Goal: Transaction & Acquisition: Purchase product/service

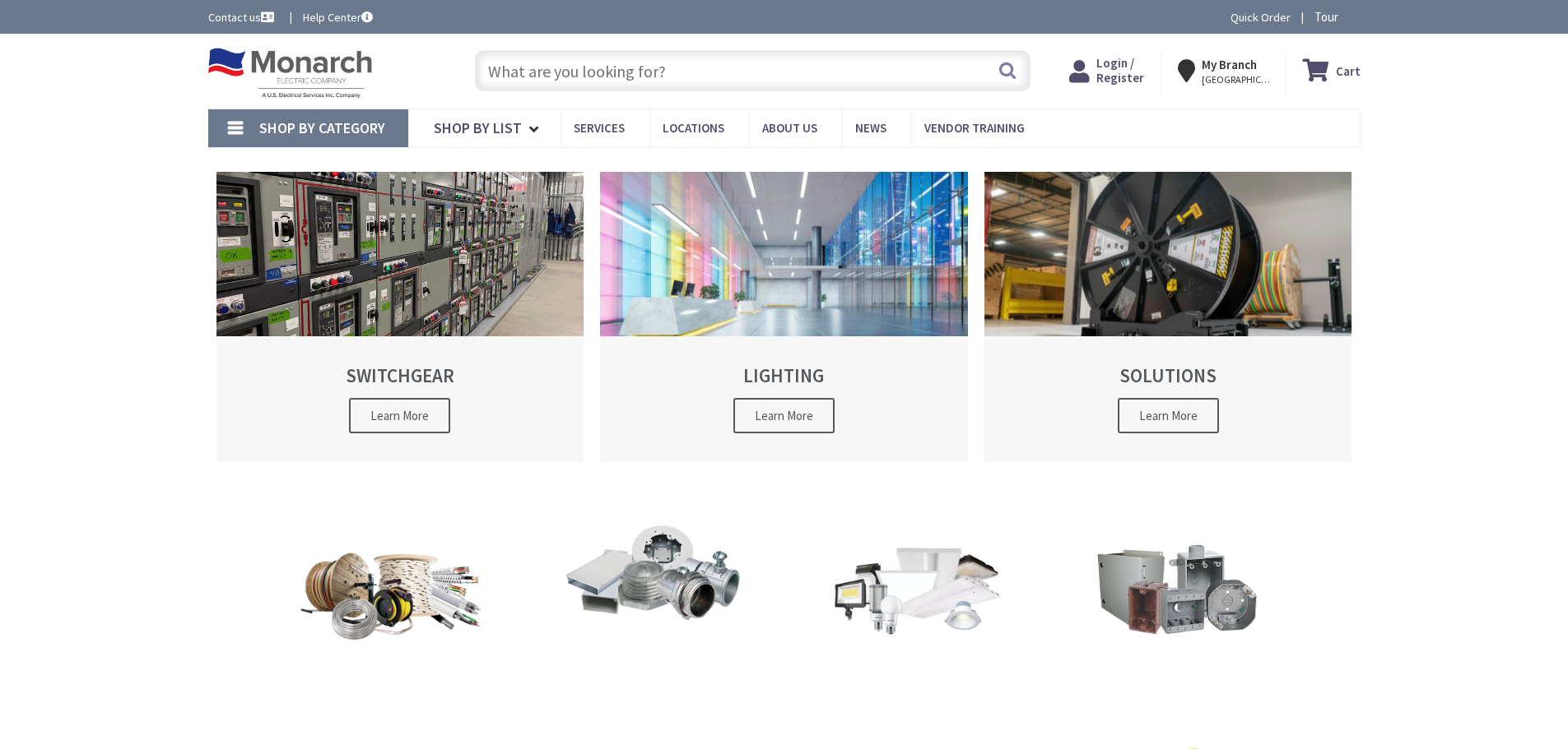
click at [611, 67] on input "text" at bounding box center [753, 70] width 555 height 41
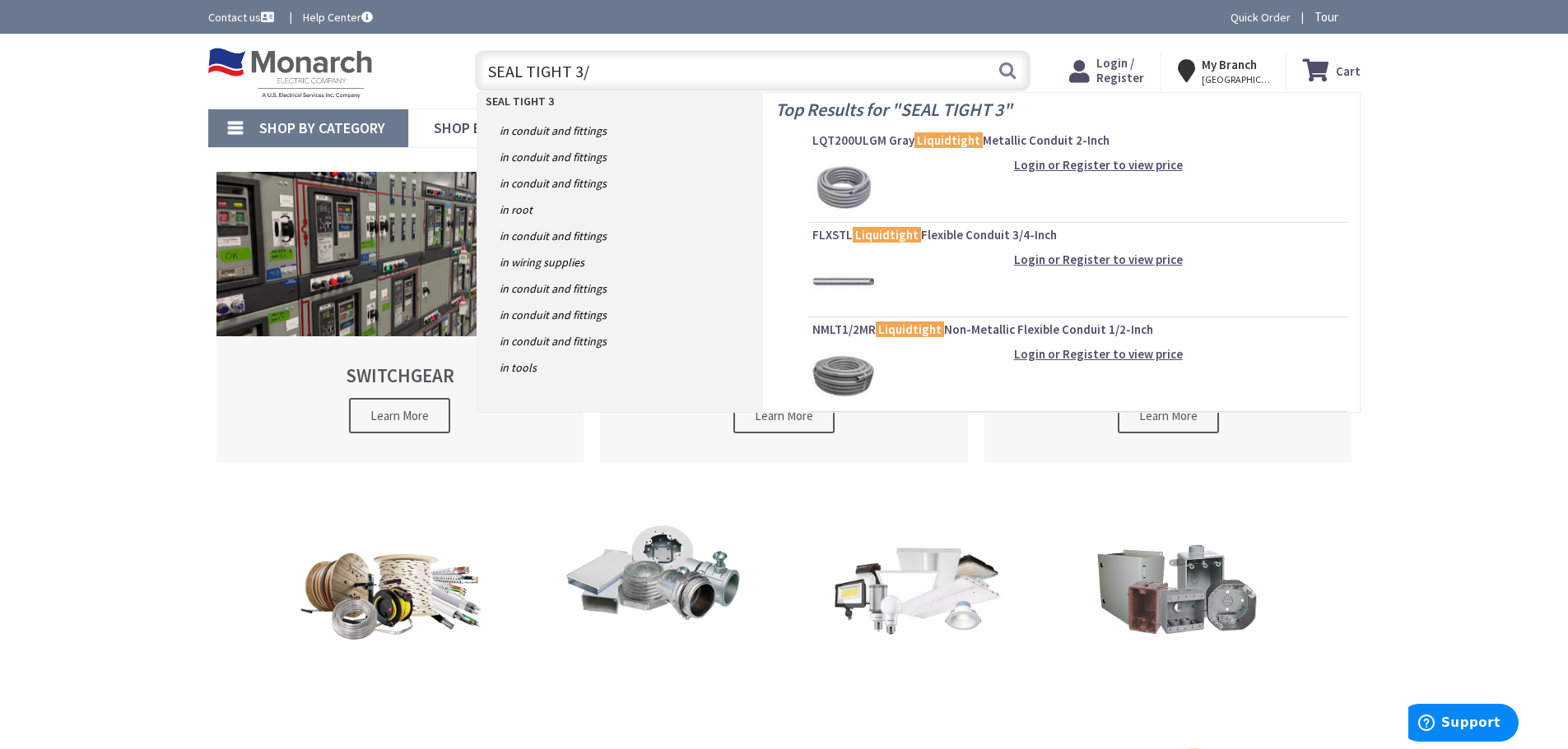
type input "SEAL TIGHT 3/4"
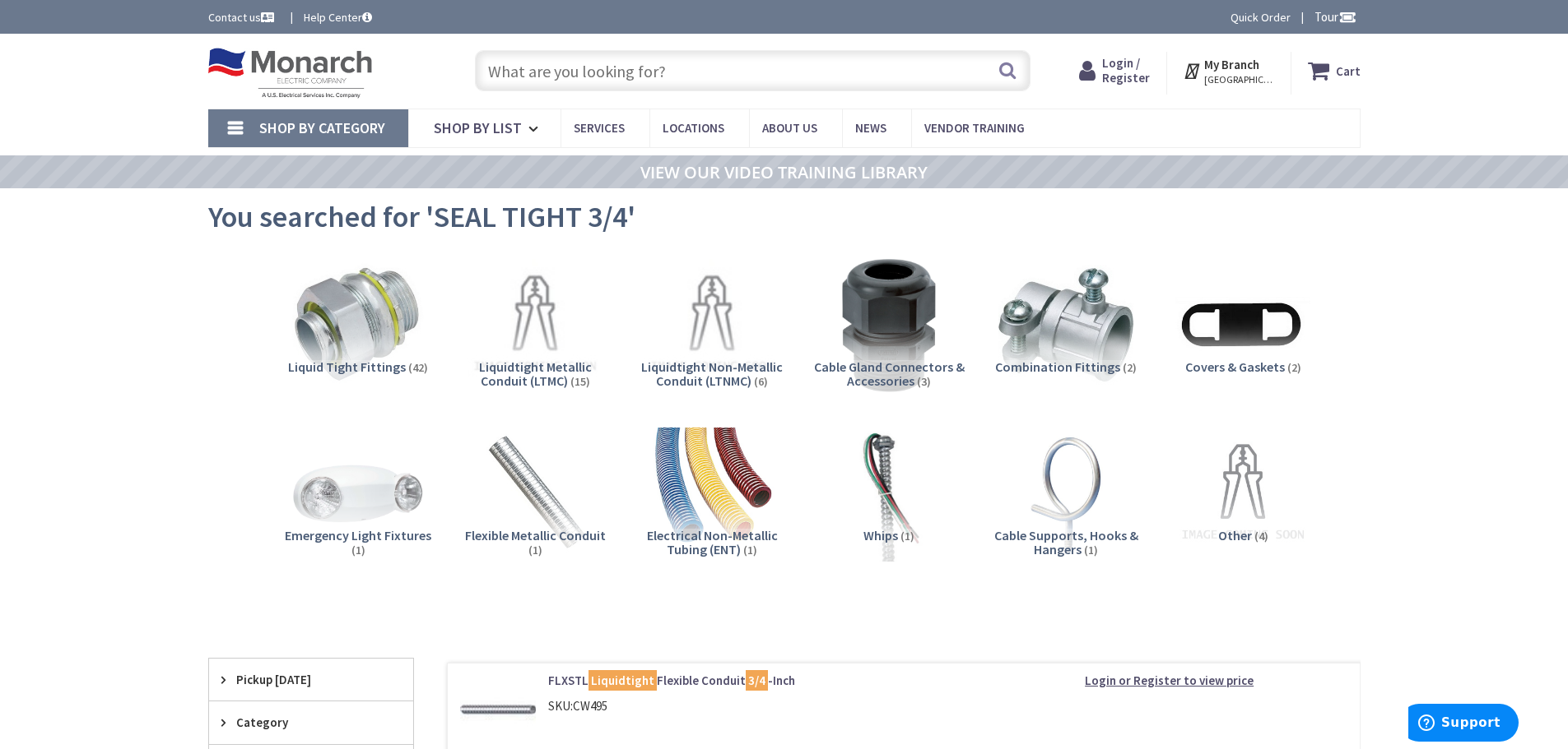
click at [540, 374] on span "Liquidtight Metallic Conduit (LTMC)" at bounding box center [536, 374] width 113 height 31
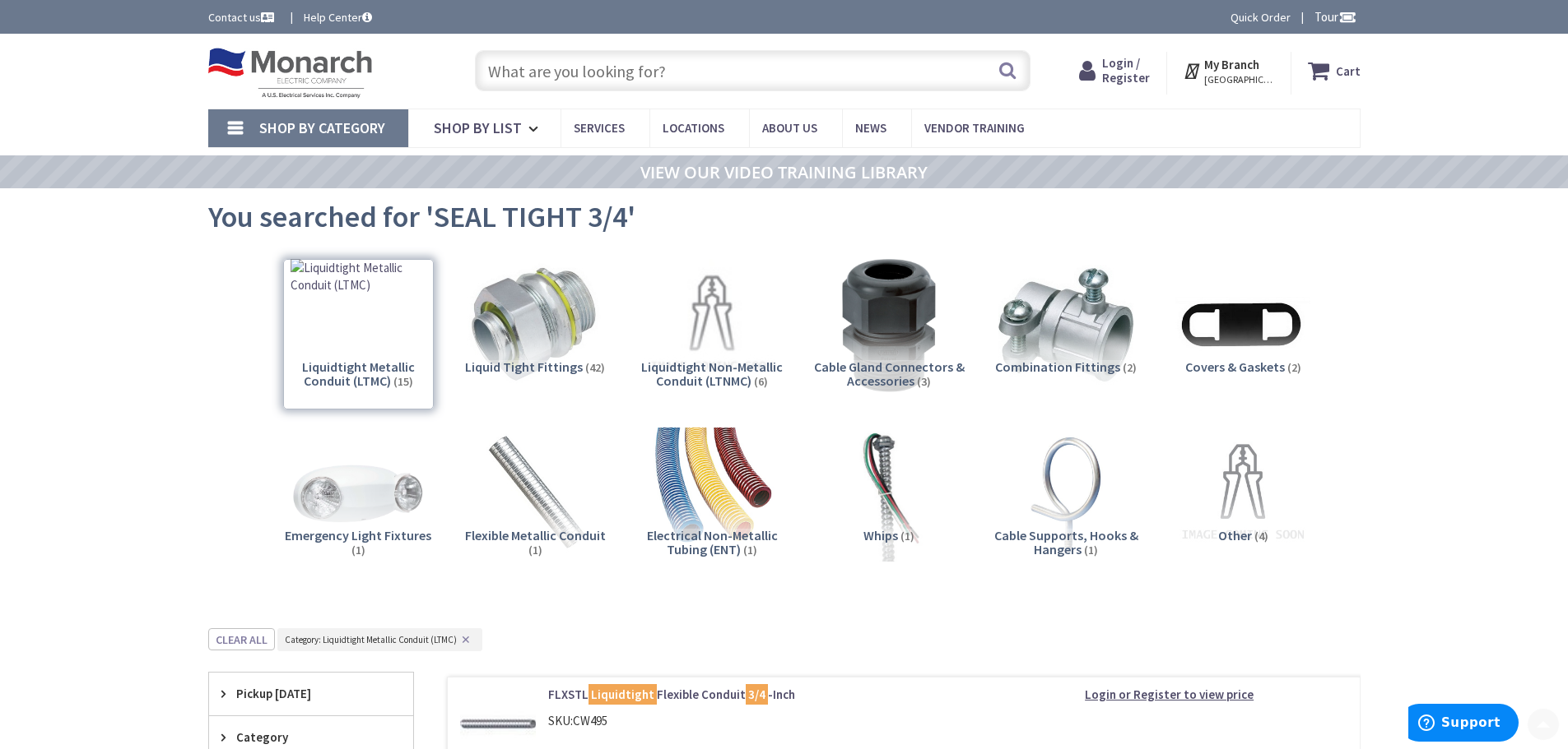
scroll to position [628, 0]
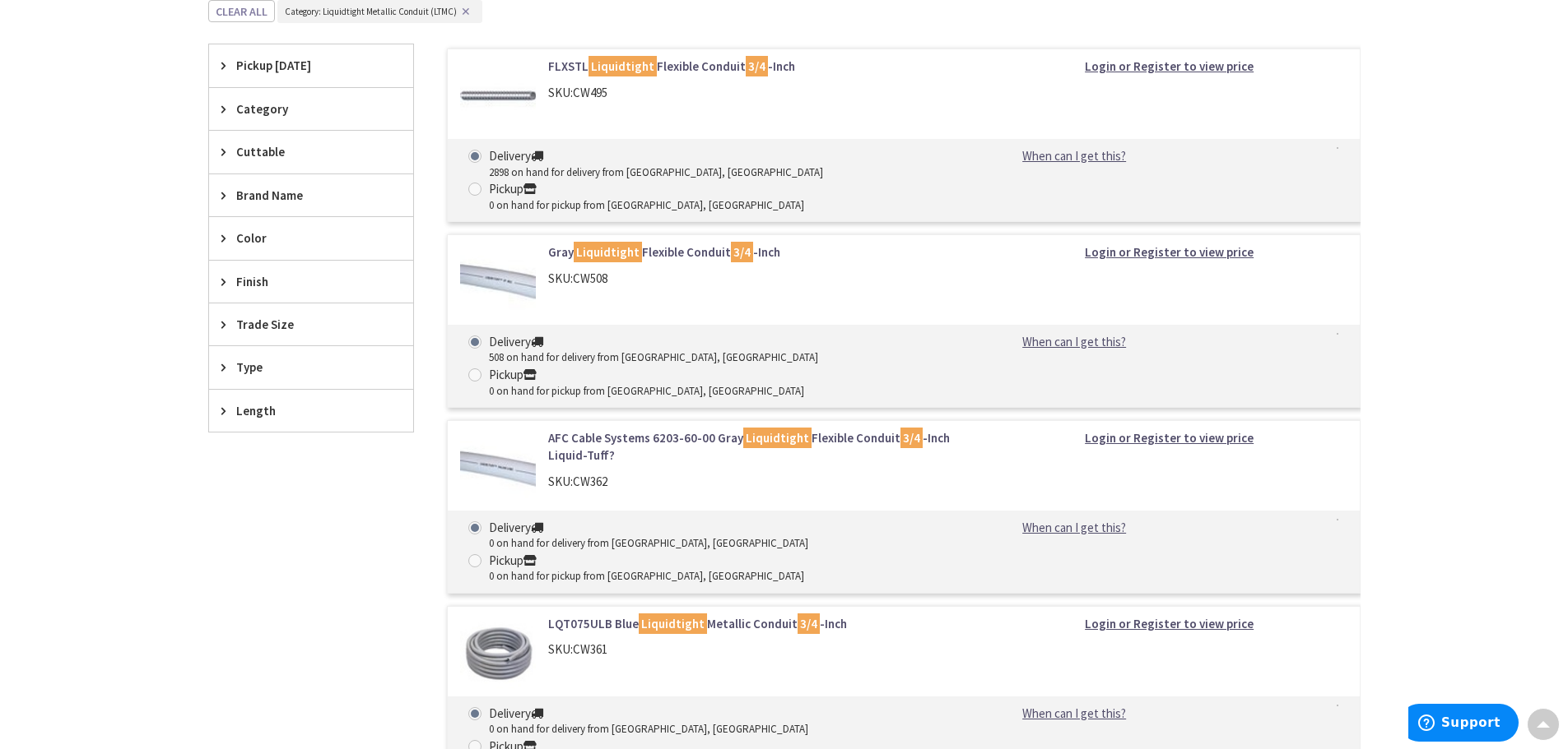
click at [641, 244] on link "Gray Liquidtight Flexible Conduit 3/4 -Inch" at bounding box center [758, 252] width 419 height 17
